Goal: Task Accomplishment & Management: Use online tool/utility

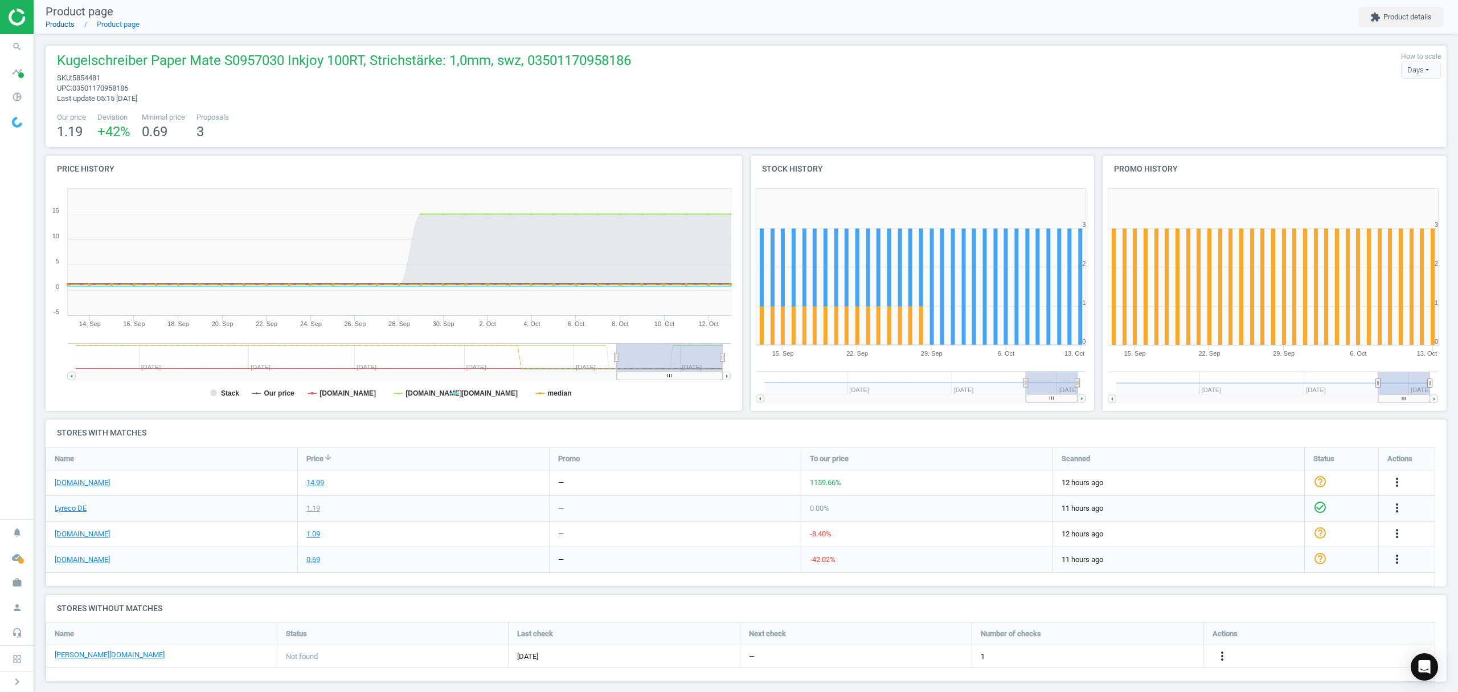
click at [62, 24] on link "Products" at bounding box center [60, 24] width 29 height 9
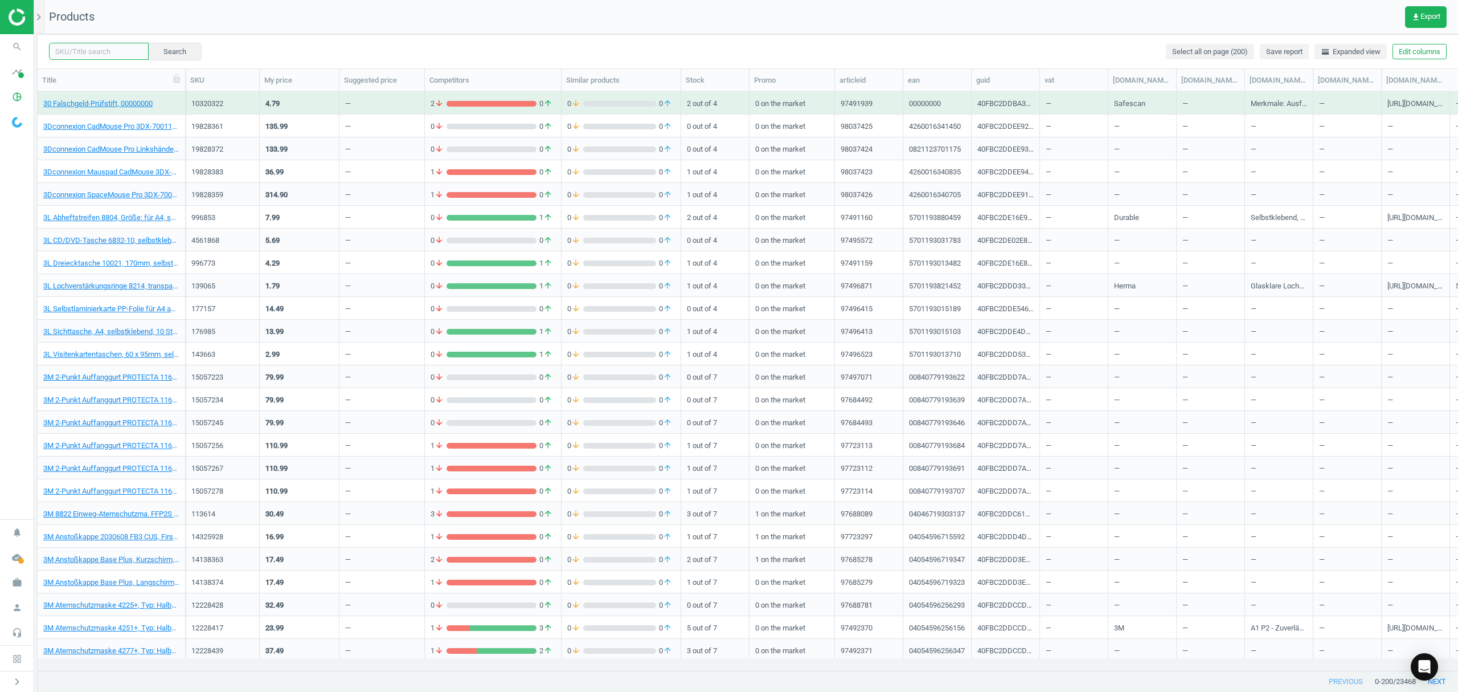
click at [101, 46] on input "text" at bounding box center [99, 51] width 100 height 17
paste input "17879693"
type input "17879693"
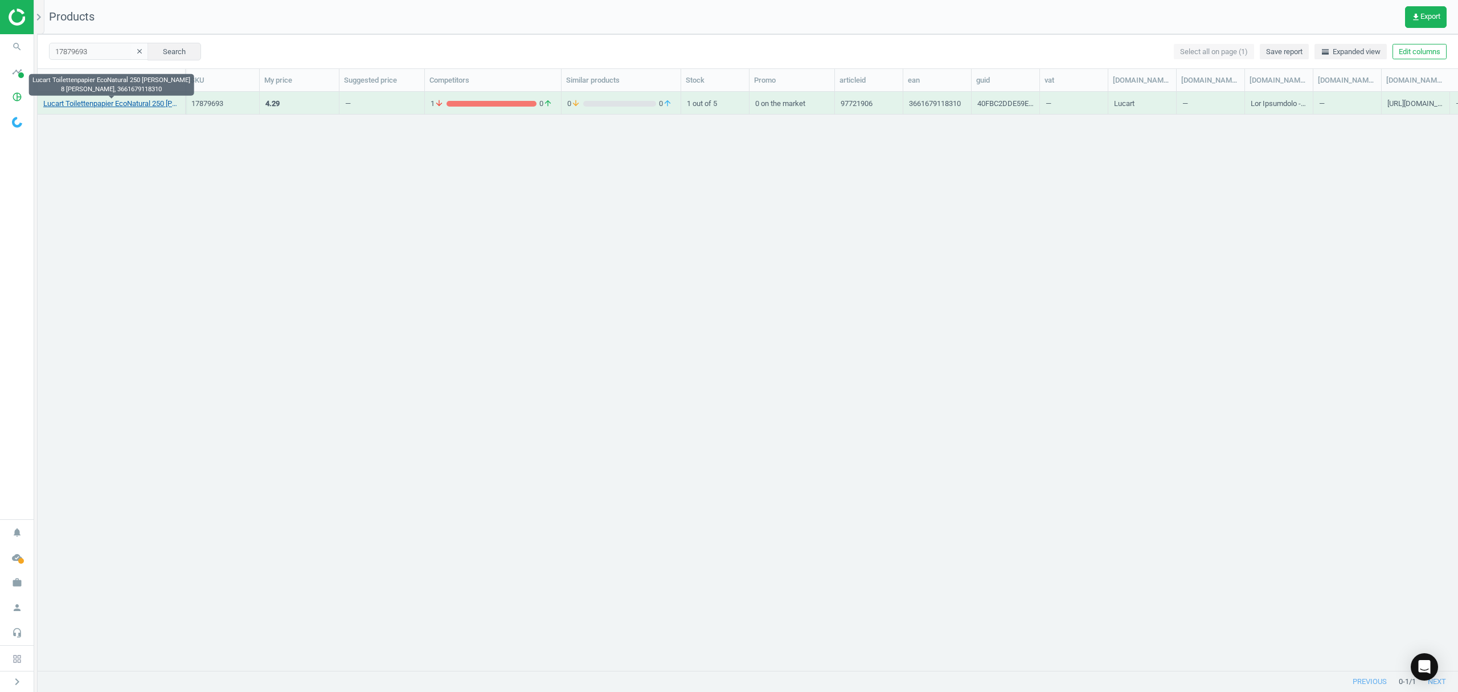
click at [99, 104] on link "Lucart Toilettenpapier EcoNatural 250 [PERSON_NAME] 8 [PERSON_NAME], 3661679118…" at bounding box center [111, 104] width 136 height 10
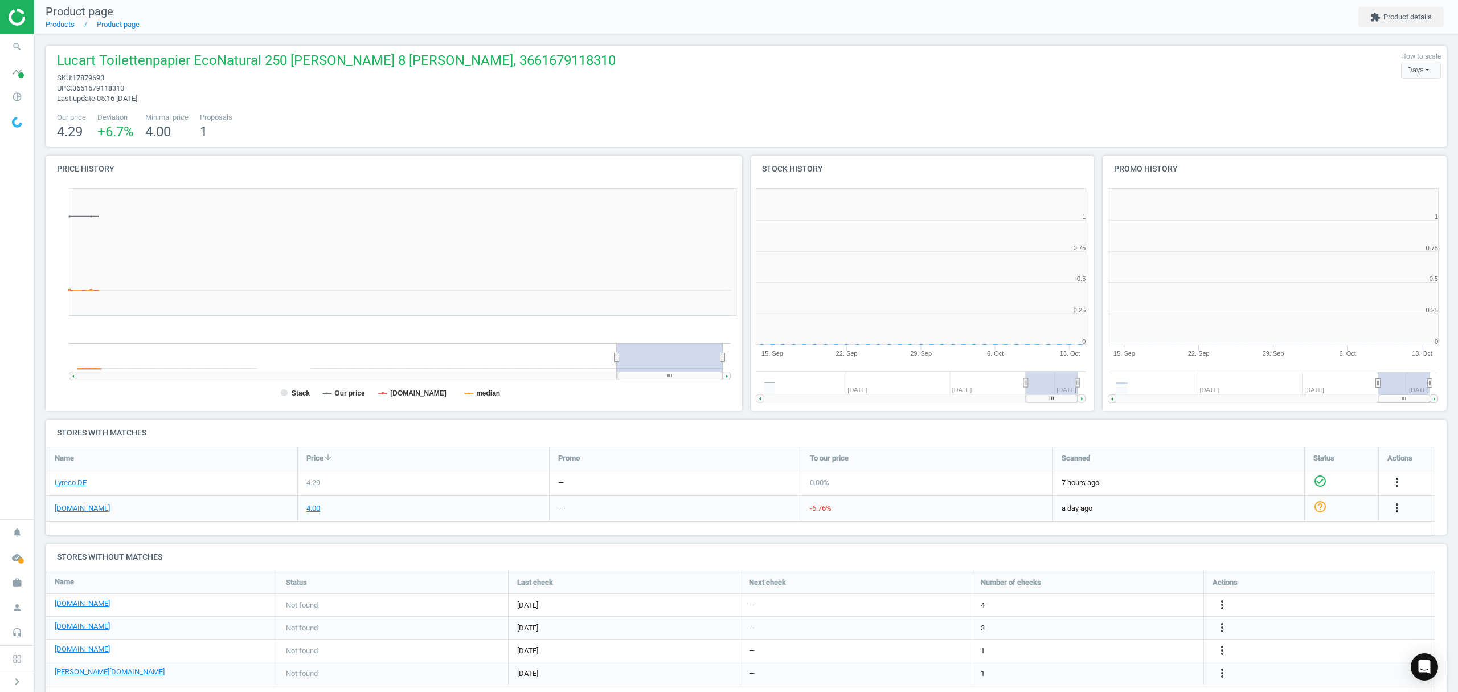
scroll to position [251, 714]
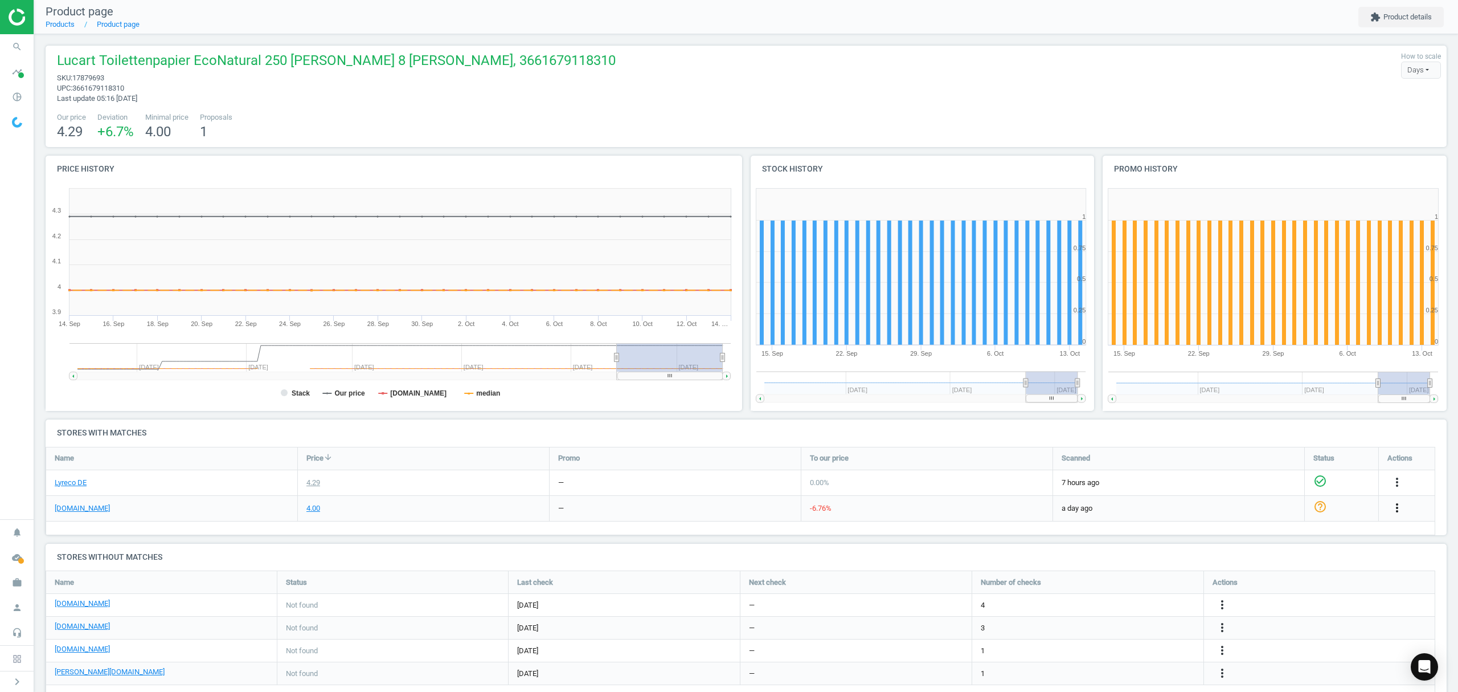
click at [1395, 509] on icon "more_vert" at bounding box center [1398, 508] width 14 height 14
click at [1282, 550] on link "Edit packaging coefficient" at bounding box center [1309, 552] width 156 height 18
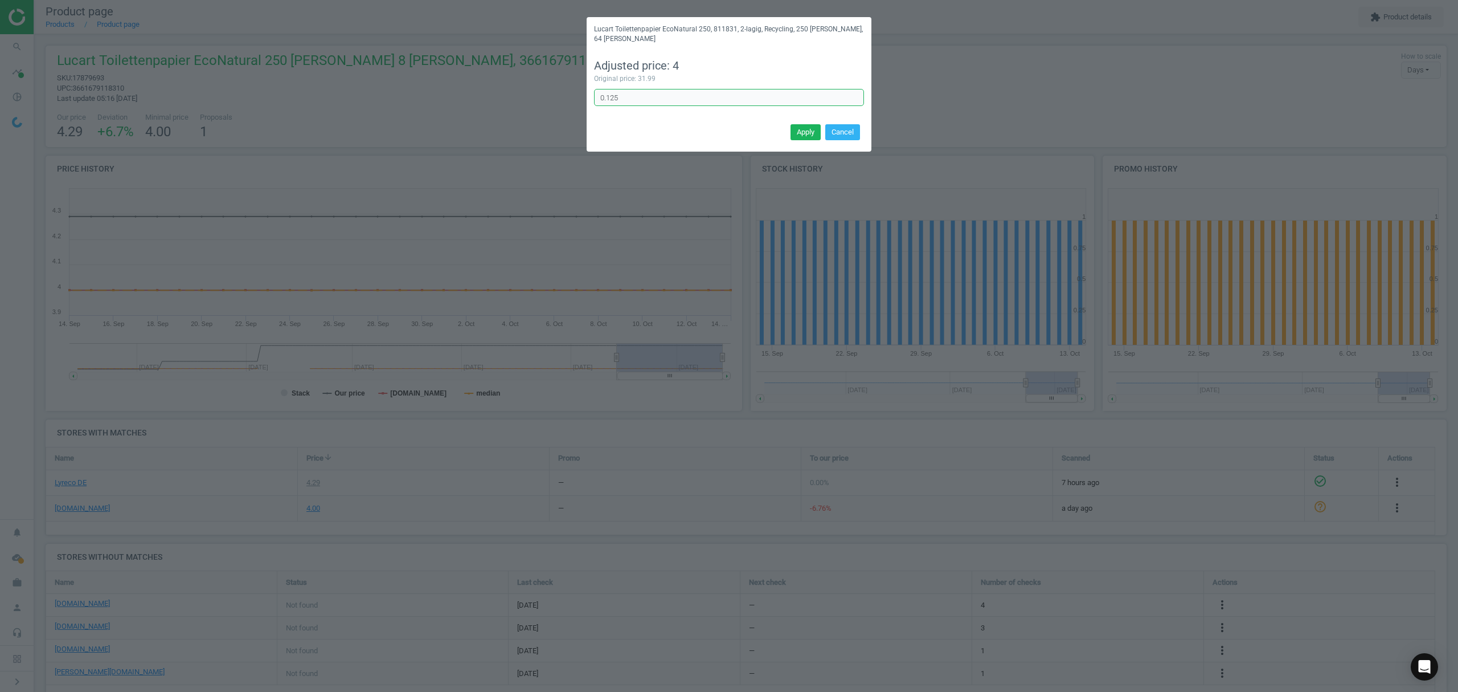
drag, startPoint x: 630, startPoint y: 87, endPoint x: 447, endPoint y: 1, distance: 202.3
click at [389, 21] on div "Lucart Toilettenpapier EcoNatural 250, 811831, 2-lagig, Recycling, 250 [PERSON_…" at bounding box center [729, 346] width 1458 height 692
type input "1"
click at [814, 124] on button "Apply" at bounding box center [806, 132] width 30 height 16
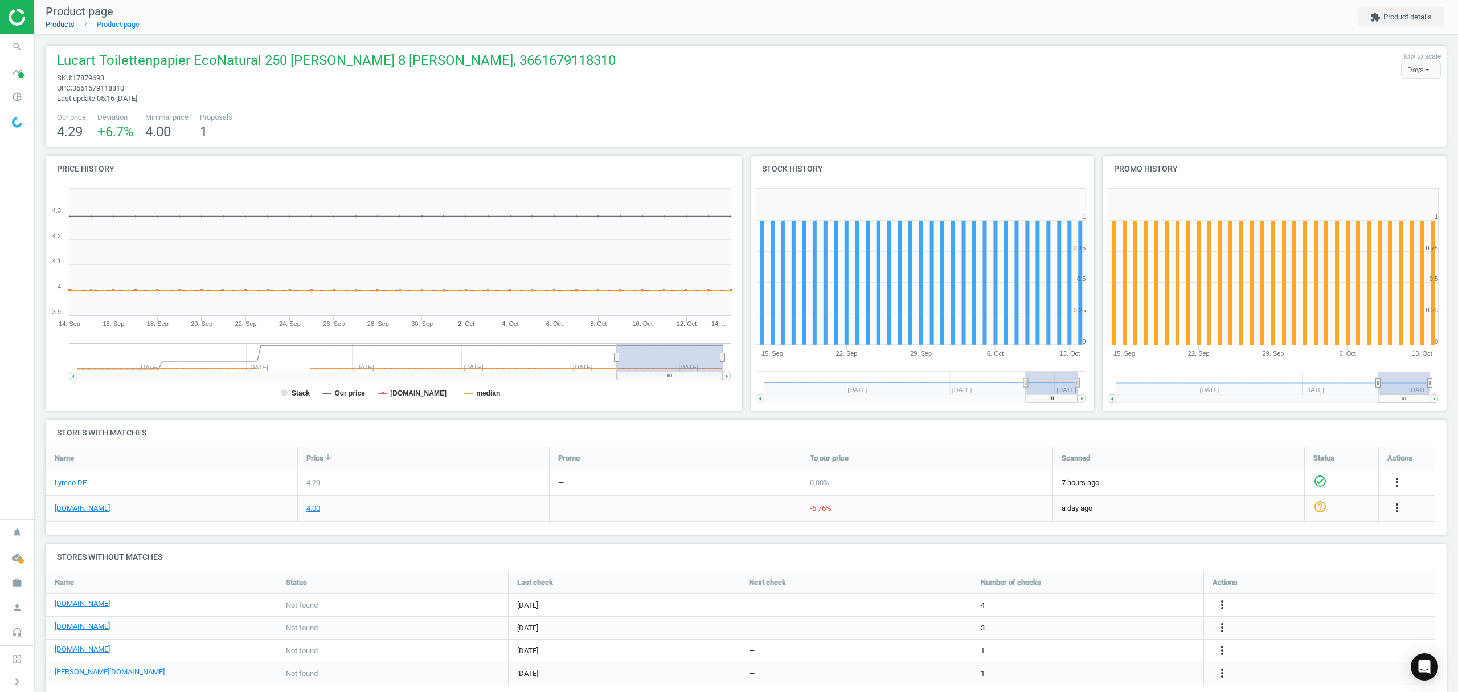
click at [54, 23] on link "Products" at bounding box center [60, 24] width 29 height 9
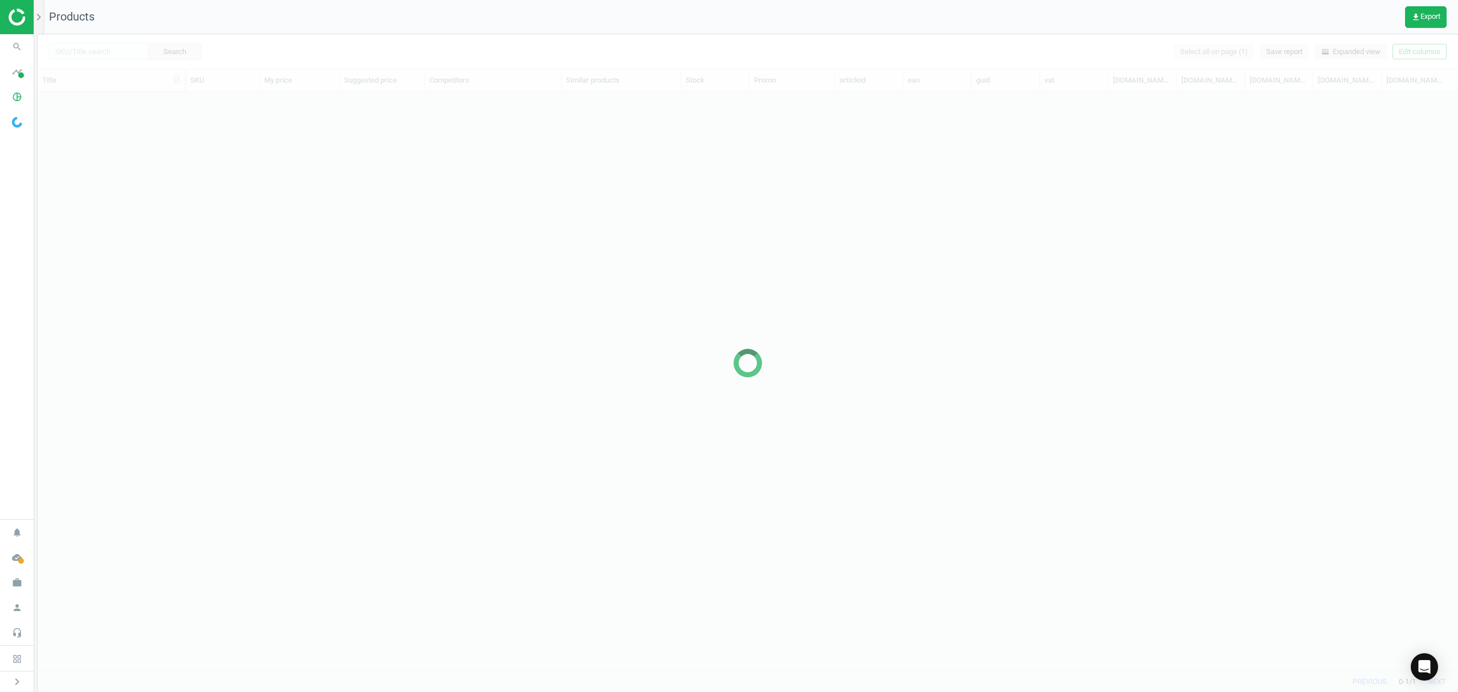
scroll to position [555, 1409]
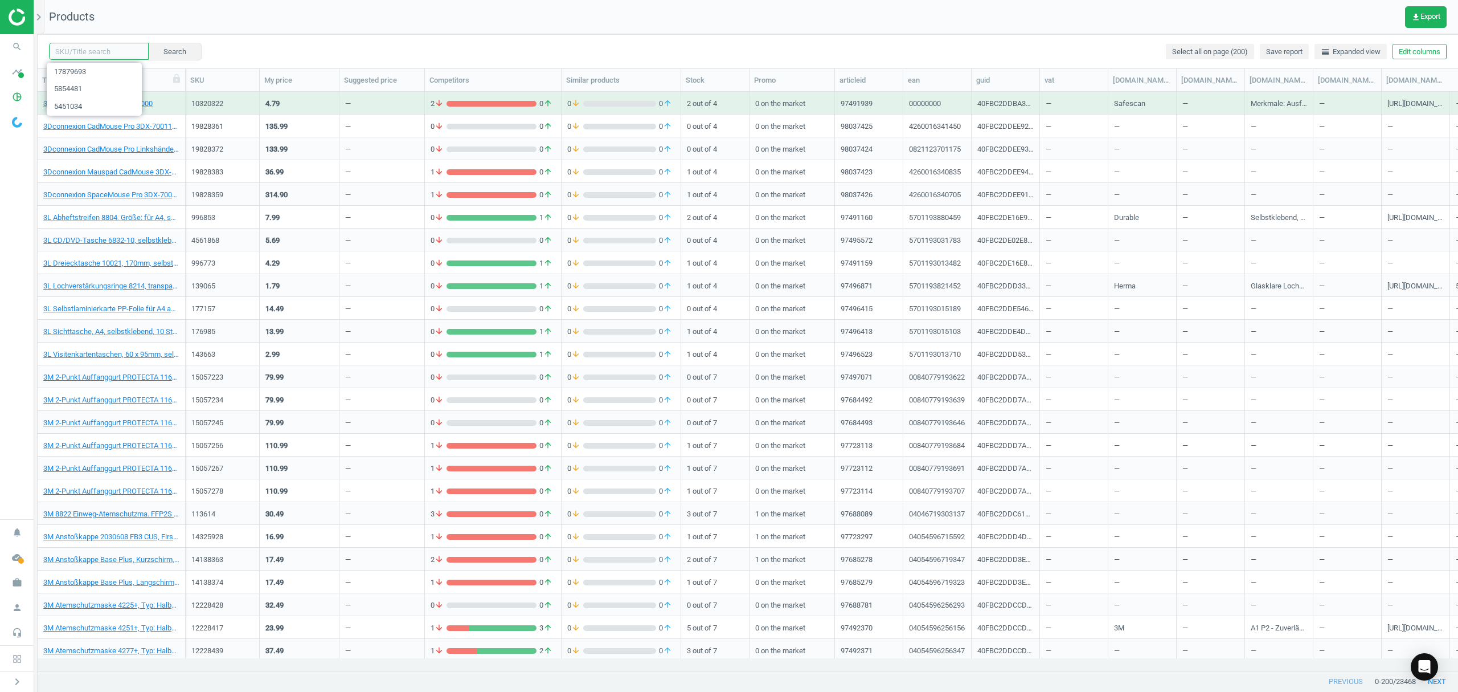
click at [101, 51] on input "text" at bounding box center [99, 51] width 100 height 17
paste input "8128174"
type input "8128174"
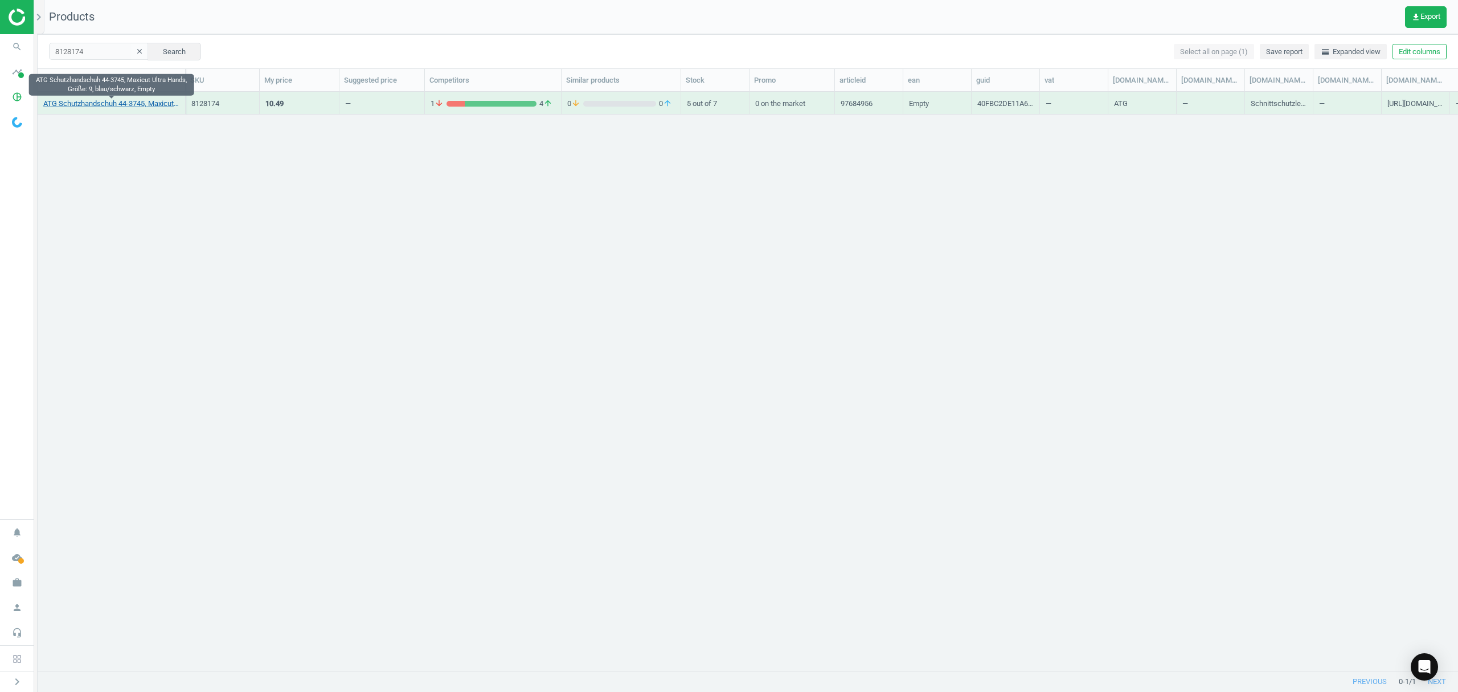
click at [120, 99] on link "ATG Schutzhandschuh 44-3745, Maxicut Ultra Hands, Größe: 9, blau/schwarz, Empty" at bounding box center [111, 104] width 136 height 10
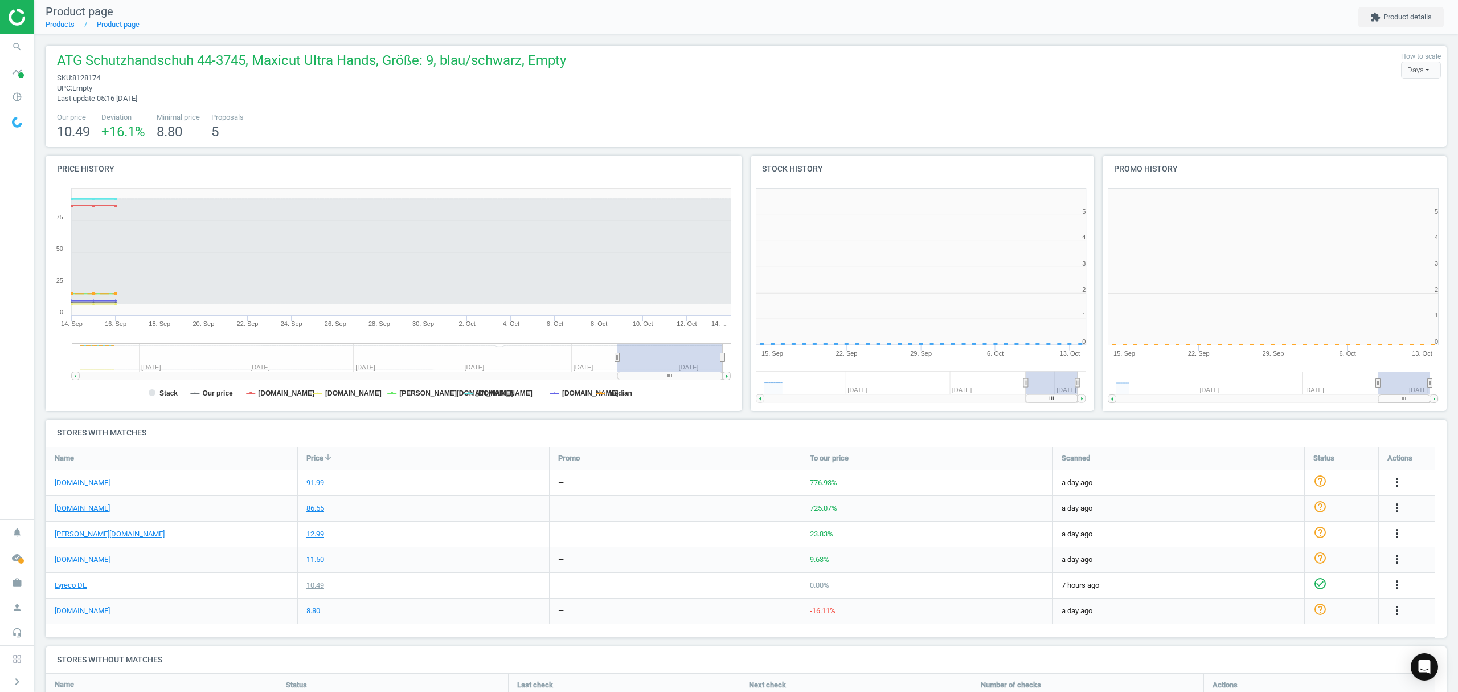
scroll to position [5, 6]
